Goal: Check status

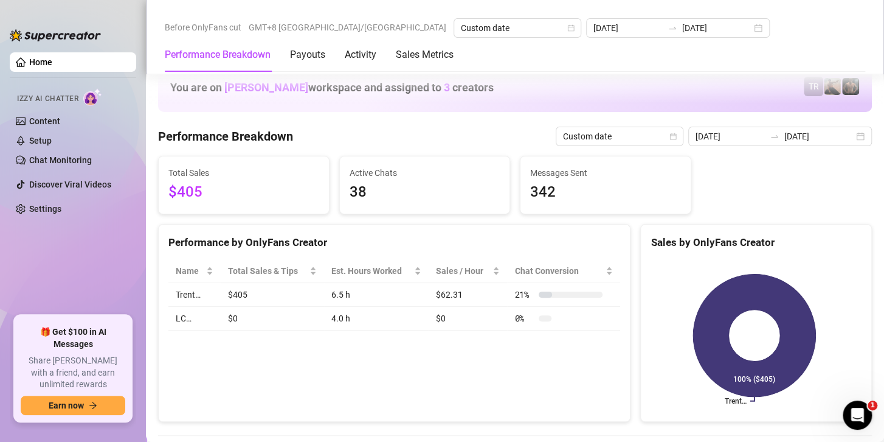
scroll to position [1520, 0]
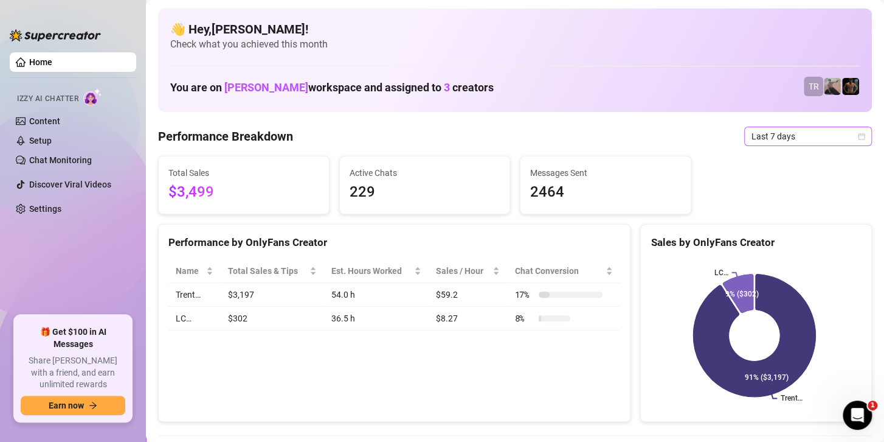
click at [772, 137] on span "Last 7 days" at bounding box center [808, 136] width 113 height 18
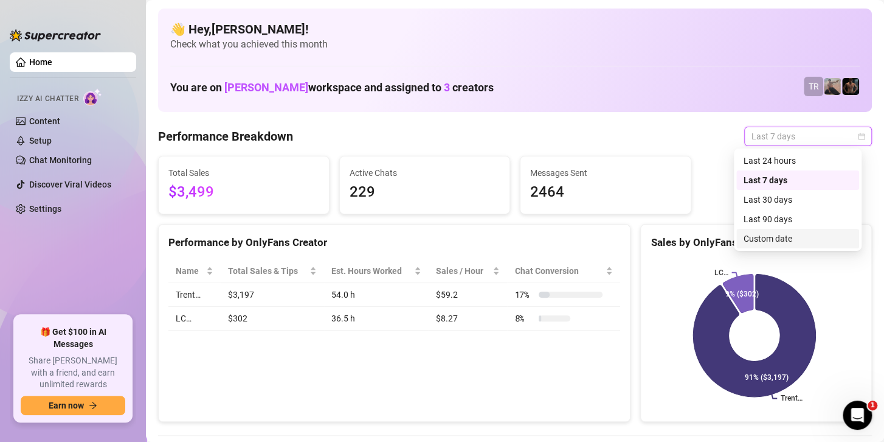
click at [752, 240] on div "Custom date" at bounding box center [798, 238] width 108 height 13
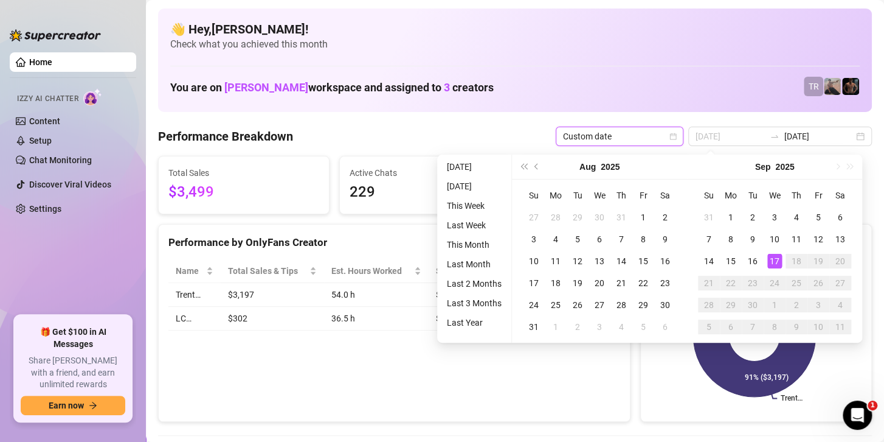
type input "[DATE]"
click at [777, 261] on div "17" at bounding box center [774, 261] width 15 height 15
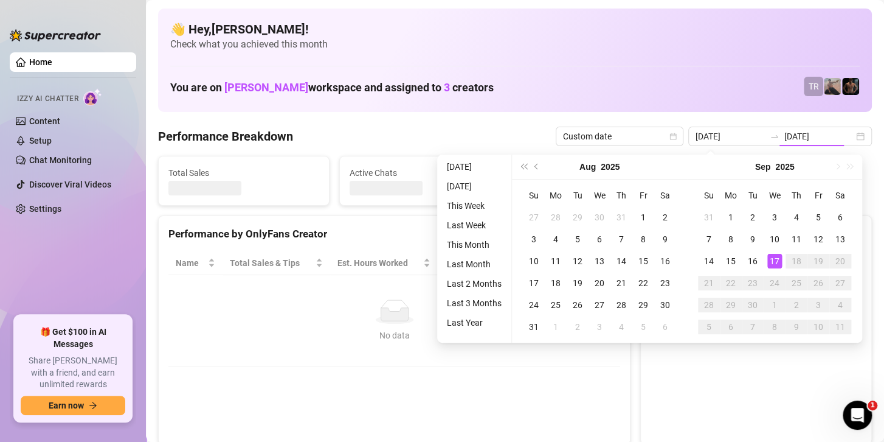
type input "[DATE]"
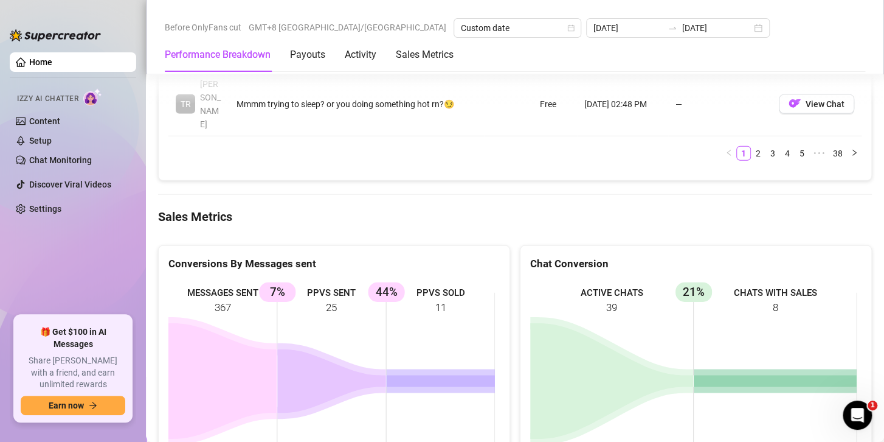
scroll to position [1579, 0]
